Goal: Information Seeking & Learning: Learn about a topic

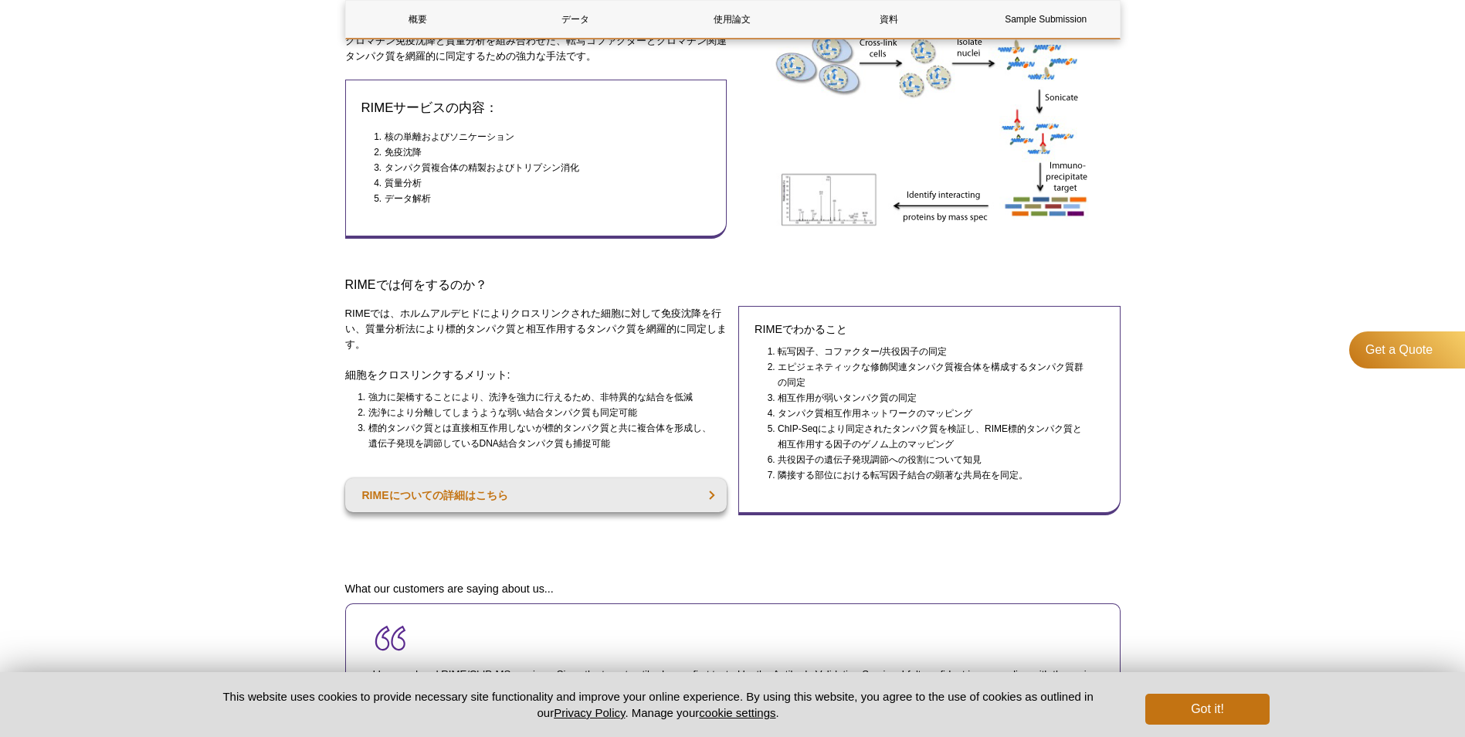
scroll to position [394, 0]
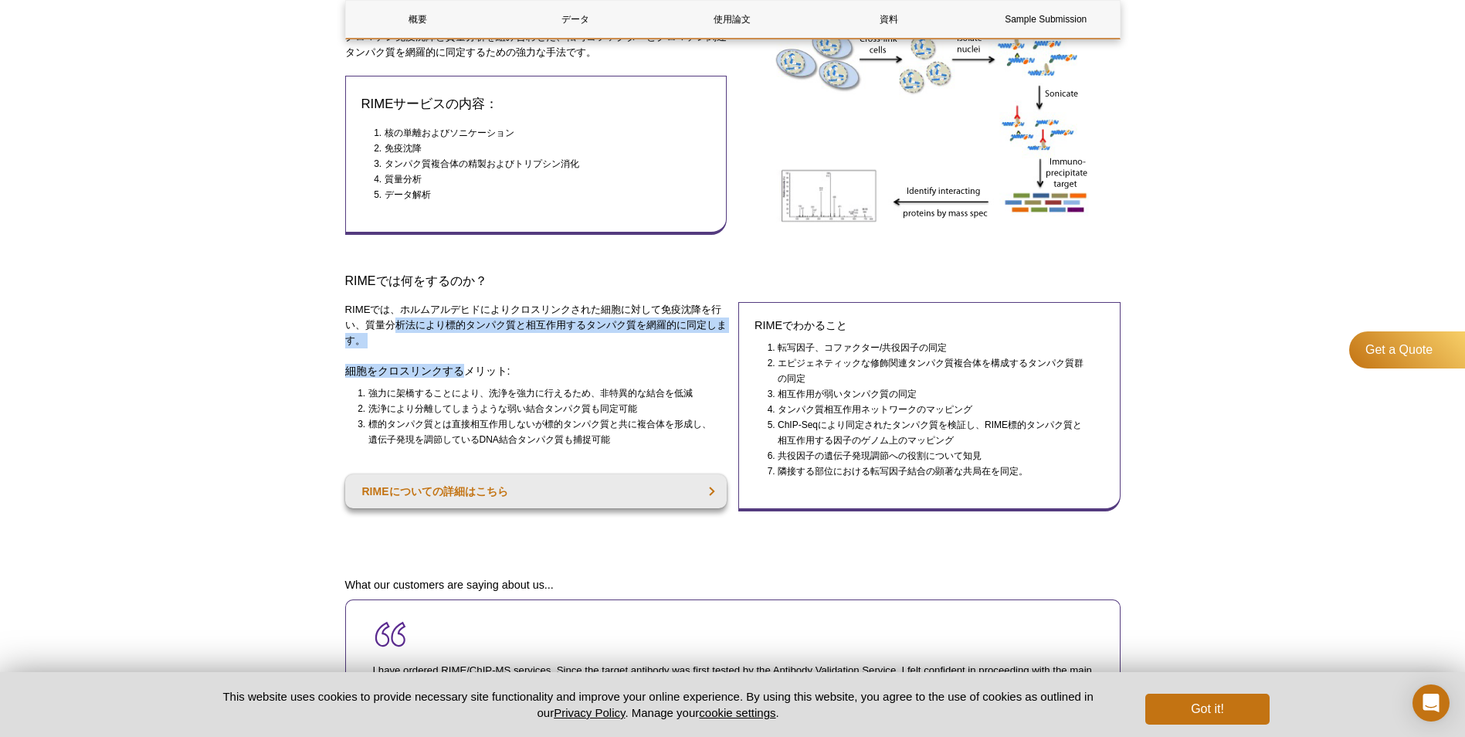
drag, startPoint x: 393, startPoint y: 318, endPoint x: 464, endPoint y: 353, distance: 78.4
click at [464, 353] on div "RIMEでは、ホルムアルデヒドによりクロスリンクされた細胞に対して免疫沈降を行い、質量分析法により標的タンパク質と相互作用するタンパク質を網羅的に同定します。…" at bounding box center [536, 418] width 382 height 233
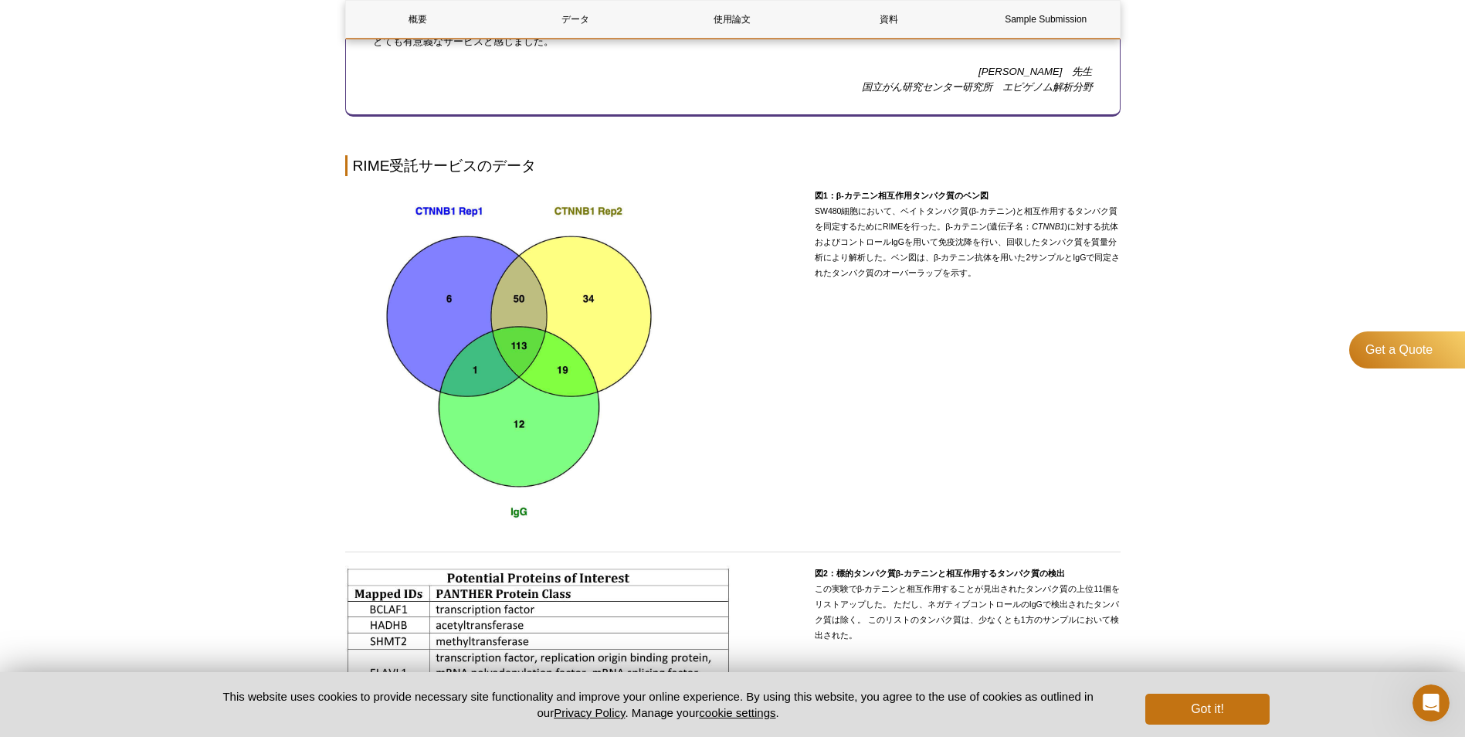
scroll to position [1201, 0]
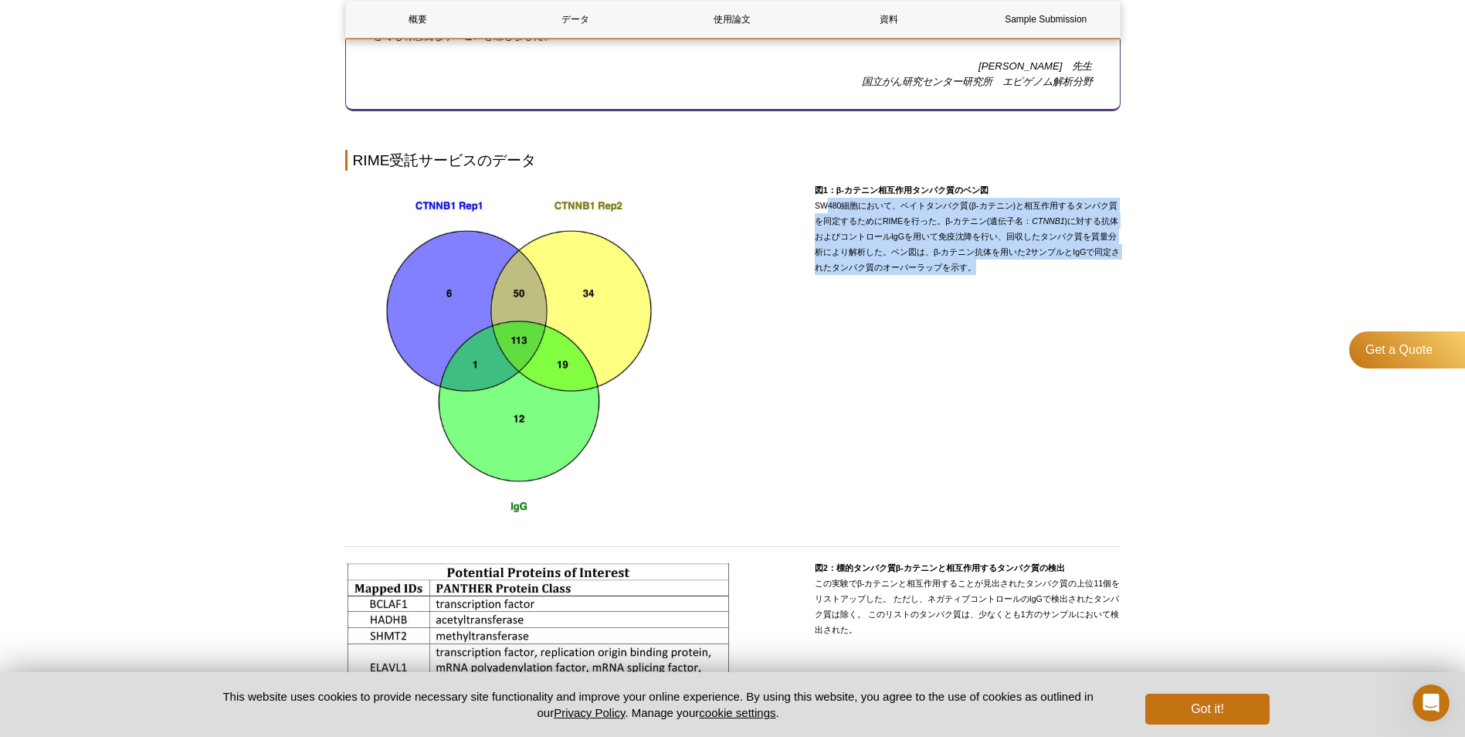
drag, startPoint x: 823, startPoint y: 209, endPoint x: 1077, endPoint y: 270, distance: 261.4
click at [1077, 270] on p "図1：β-カテニン相互作用タンパク質のベン図 SW480細胞において、ベイトタンパク質(β-カテニン)と相互作用するタンパク質を同定するためにRIMEを行った…" at bounding box center [968, 228] width 306 height 93
click at [1076, 270] on p "図1：β-カテニン相互作用タンパク質のベン図 SW480細胞において、ベイトタンパク質(β-カテニン)と相互作用するタンパク質を同定するためにRIMEを行った…" at bounding box center [968, 228] width 306 height 93
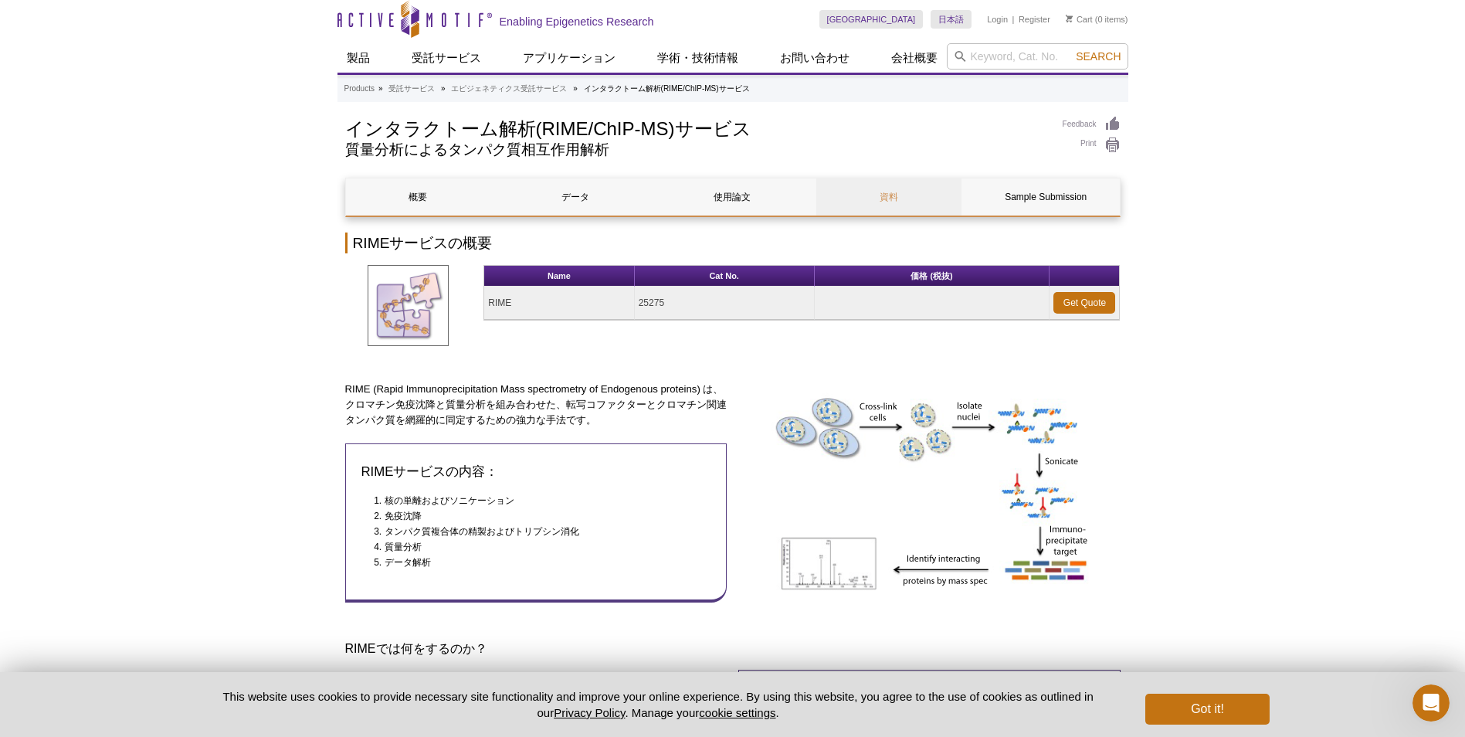
scroll to position [0, 0]
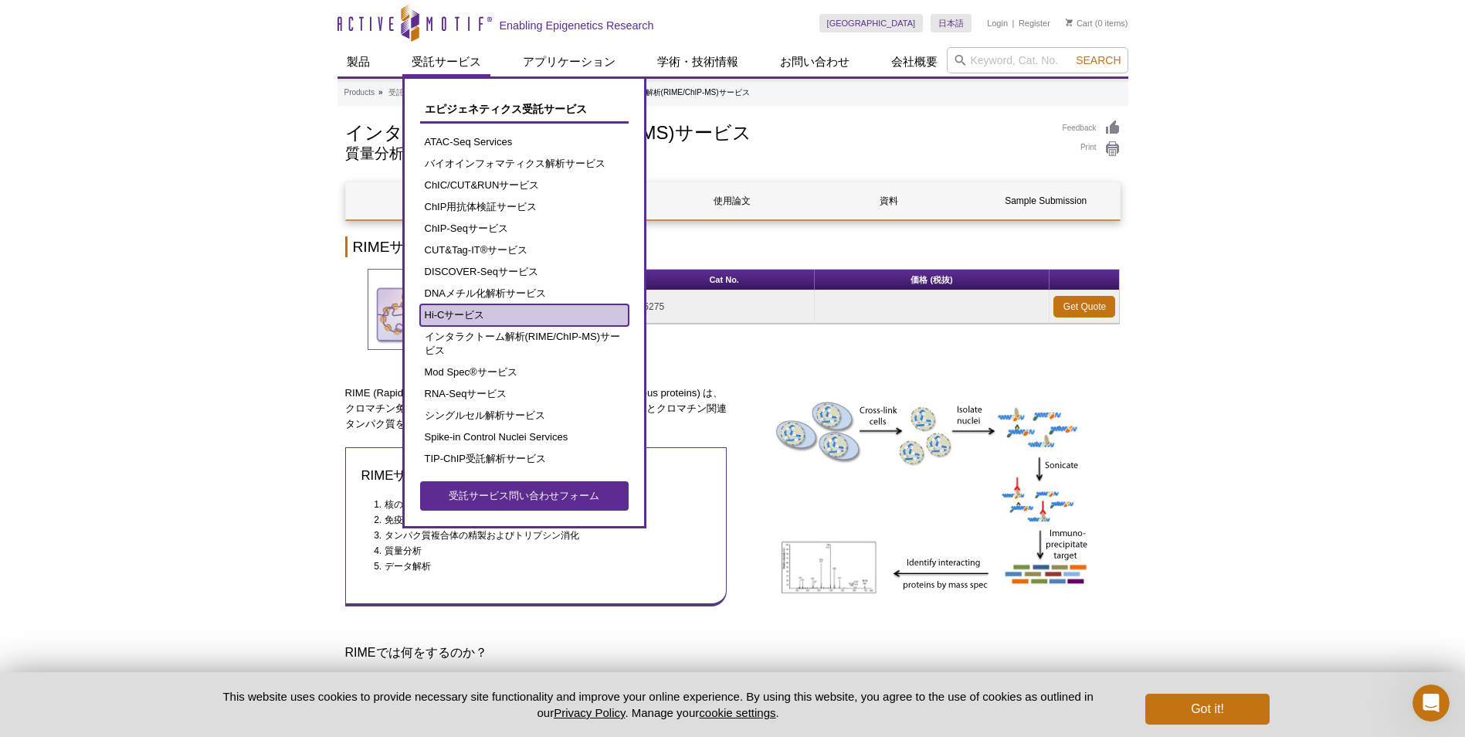
click at [493, 315] on link "Hi-Cサービス" at bounding box center [524, 315] width 209 height 22
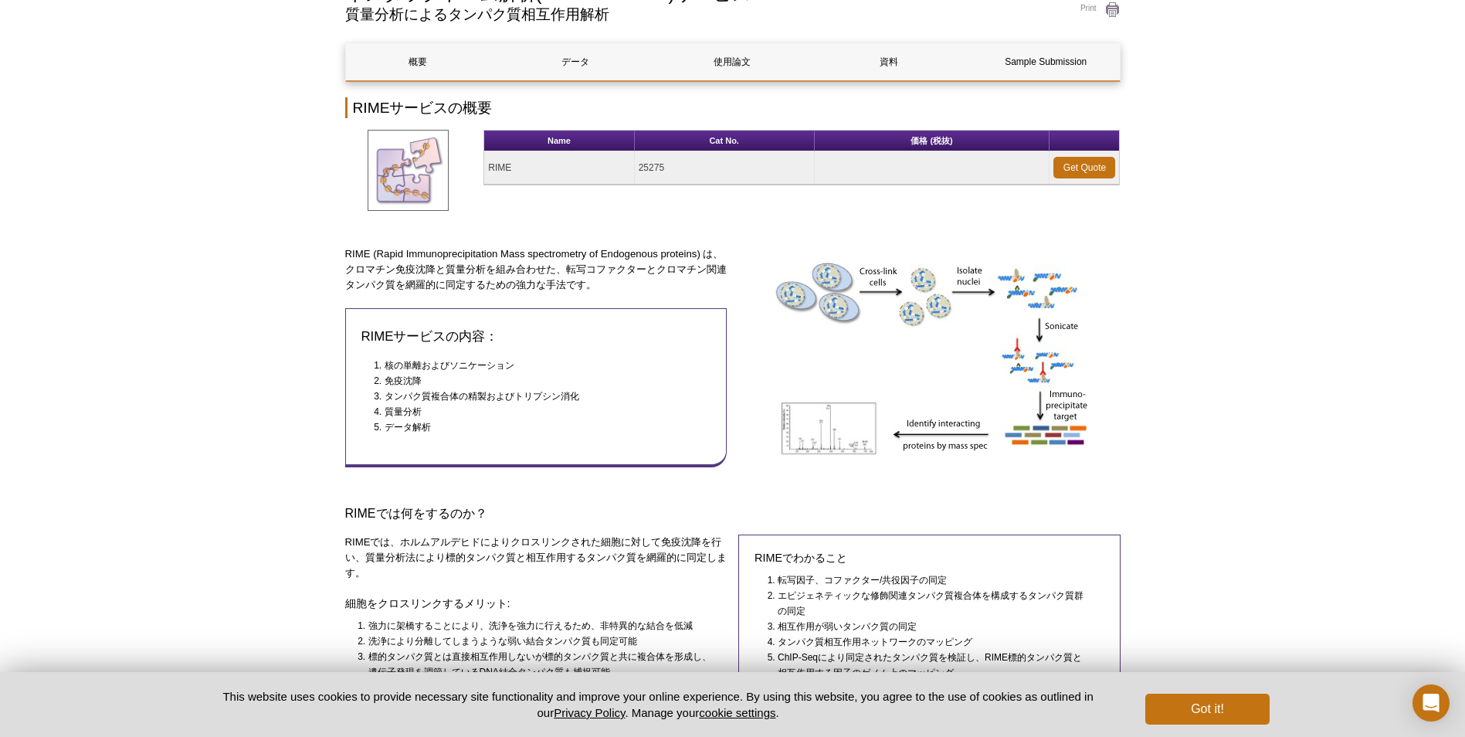
scroll to position [131, 0]
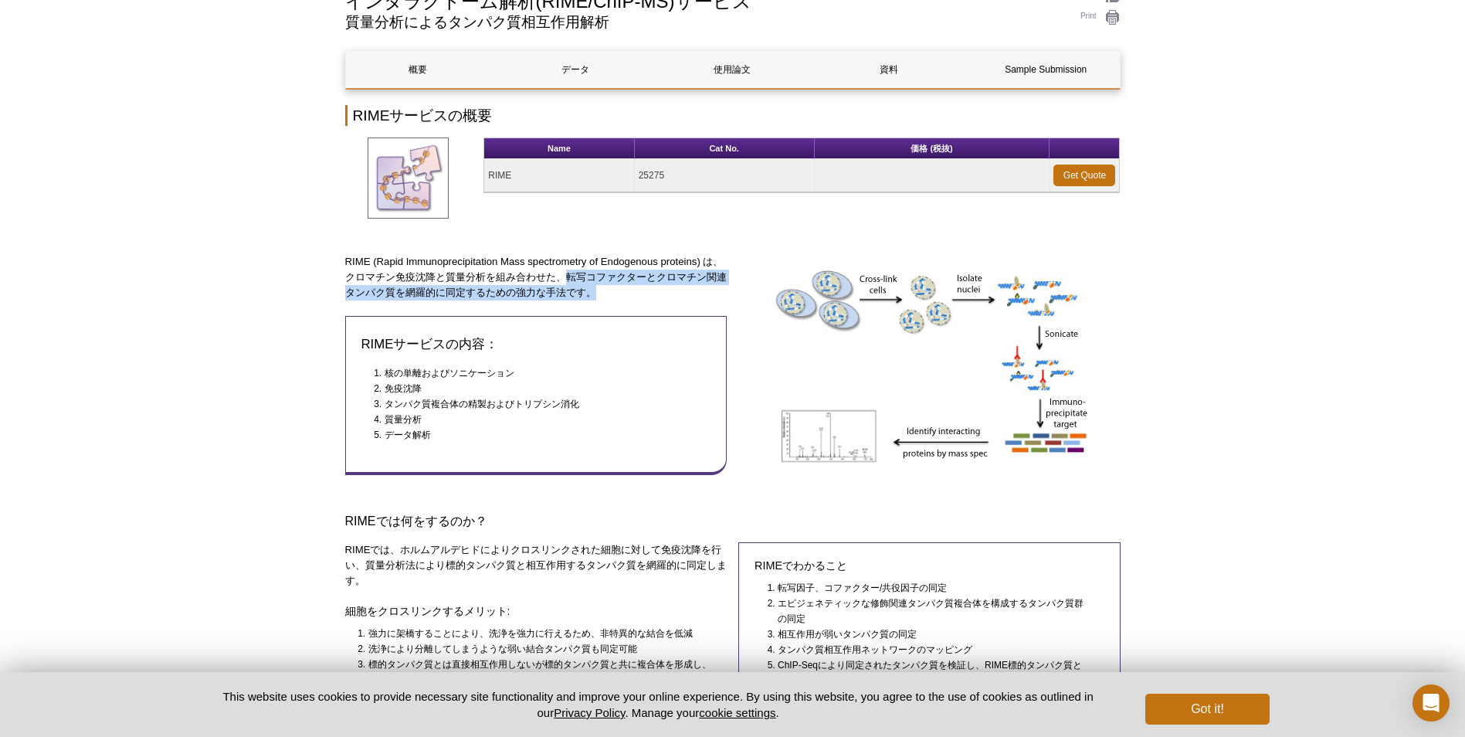
drag, startPoint x: 571, startPoint y: 274, endPoint x: 708, endPoint y: 291, distance: 138.6
click at [708, 291] on p "RIME (Rapid Immunoprecipitation Mass spectrometry of Endogenous proteins) は、クロマ…" at bounding box center [536, 277] width 382 height 46
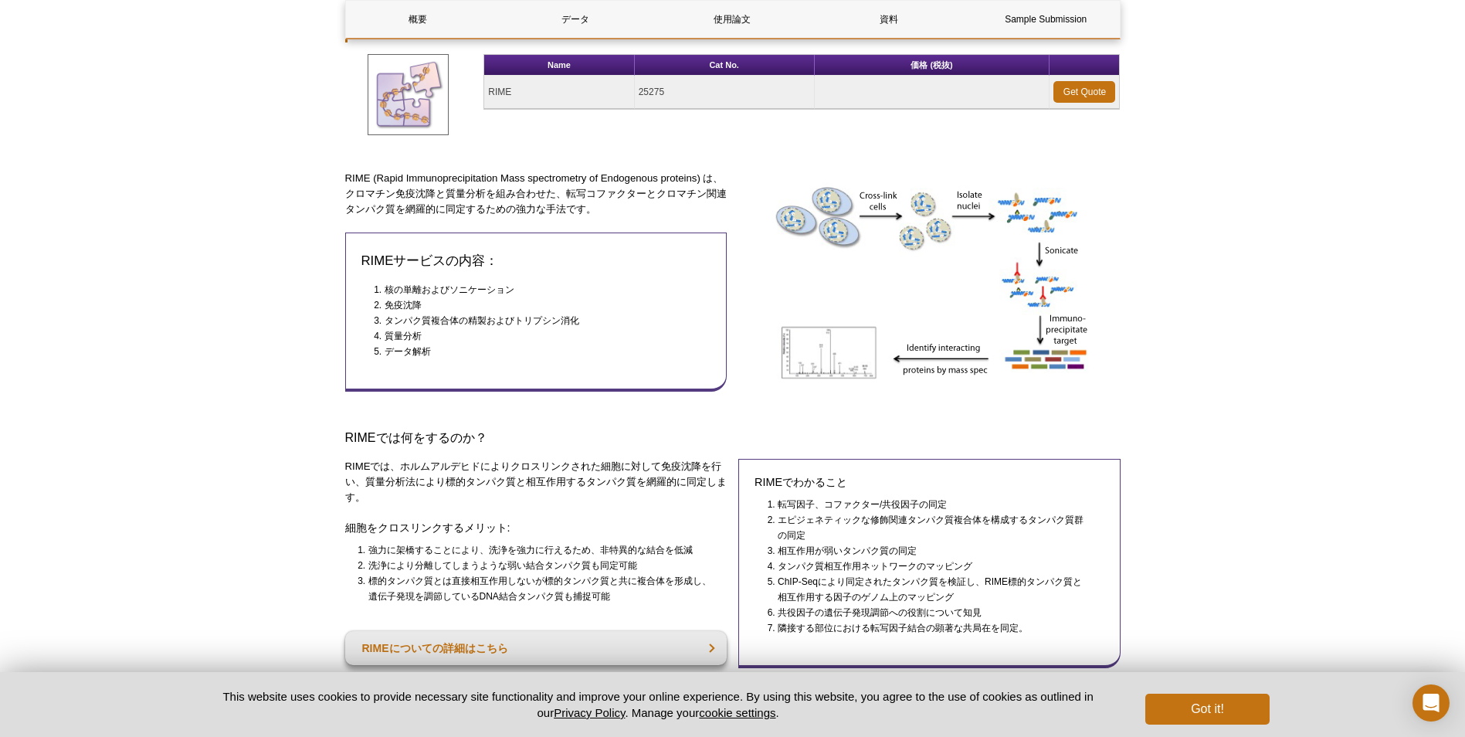
scroll to position [195, 0]
